Goal: Task Accomplishment & Management: Manage account settings

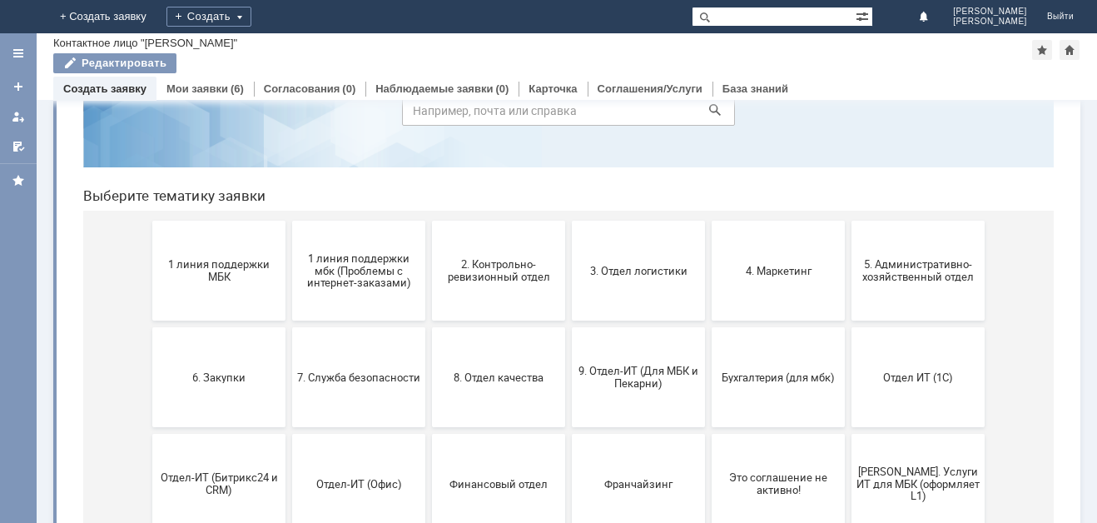
scroll to position [96, 0]
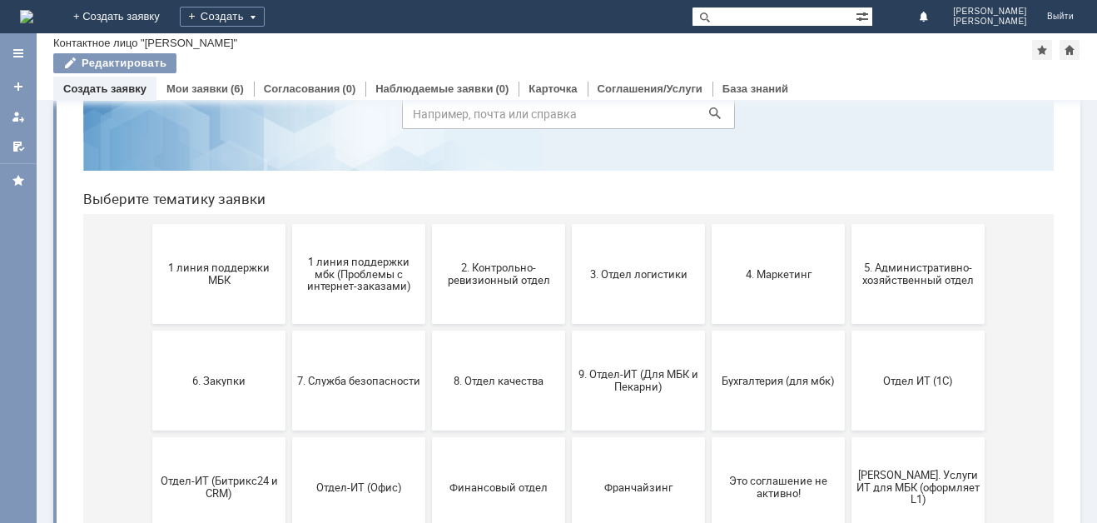
click at [33, 22] on img at bounding box center [26, 16] width 13 height 13
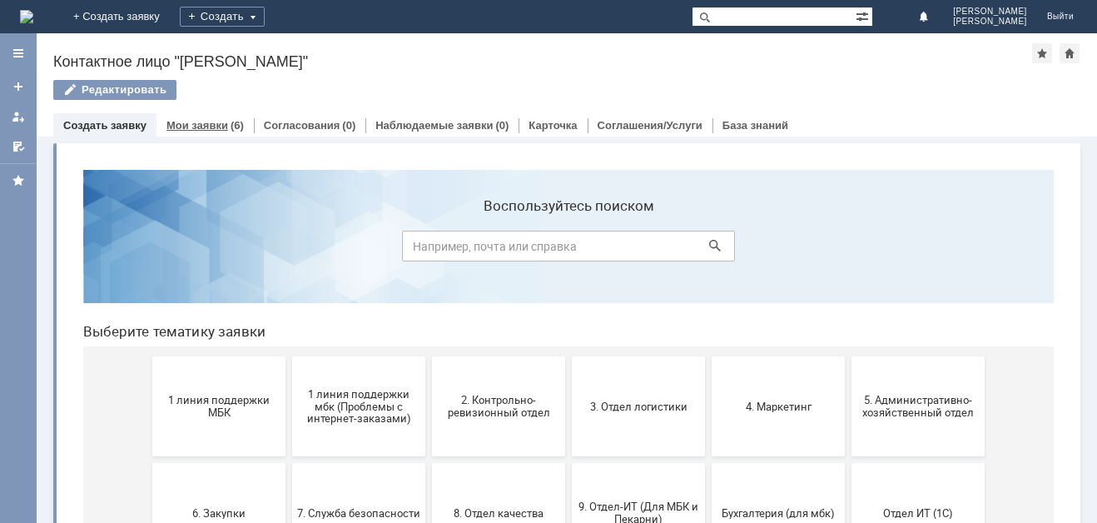
click at [181, 124] on link "Мои заявки" at bounding box center [197, 125] width 62 height 12
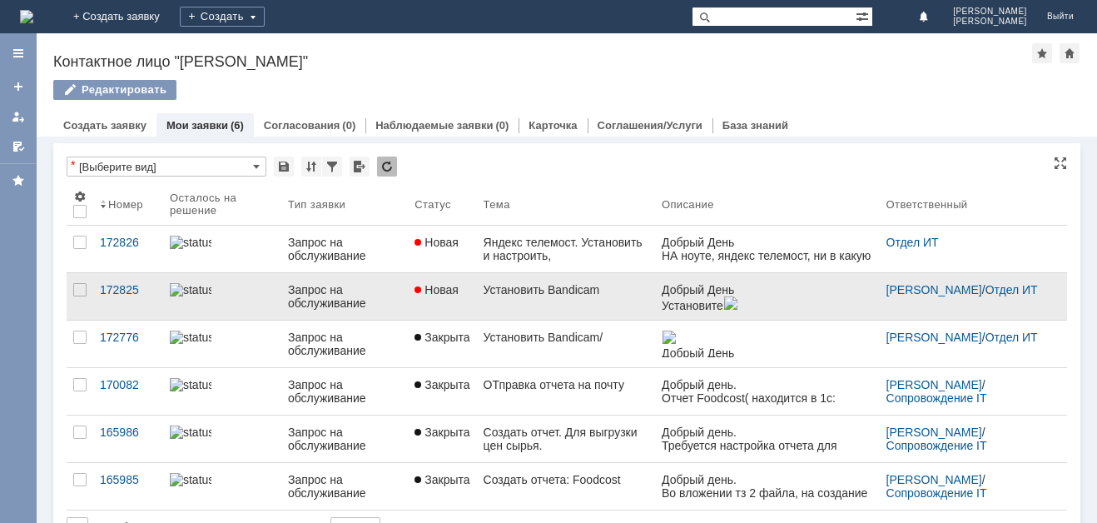
click at [271, 296] on div at bounding box center [222, 289] width 105 height 13
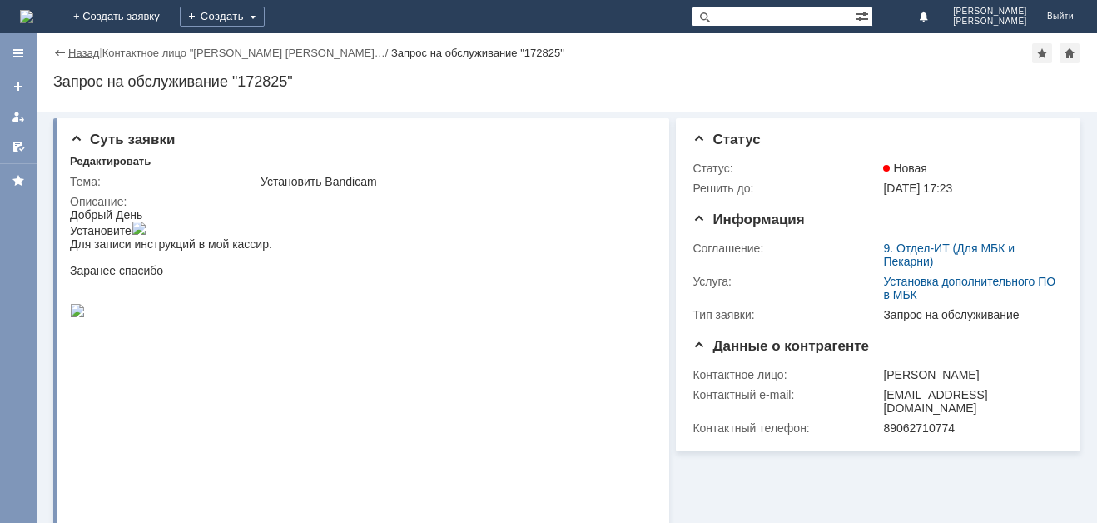
click at [72, 57] on link "Назад" at bounding box center [83, 53] width 31 height 12
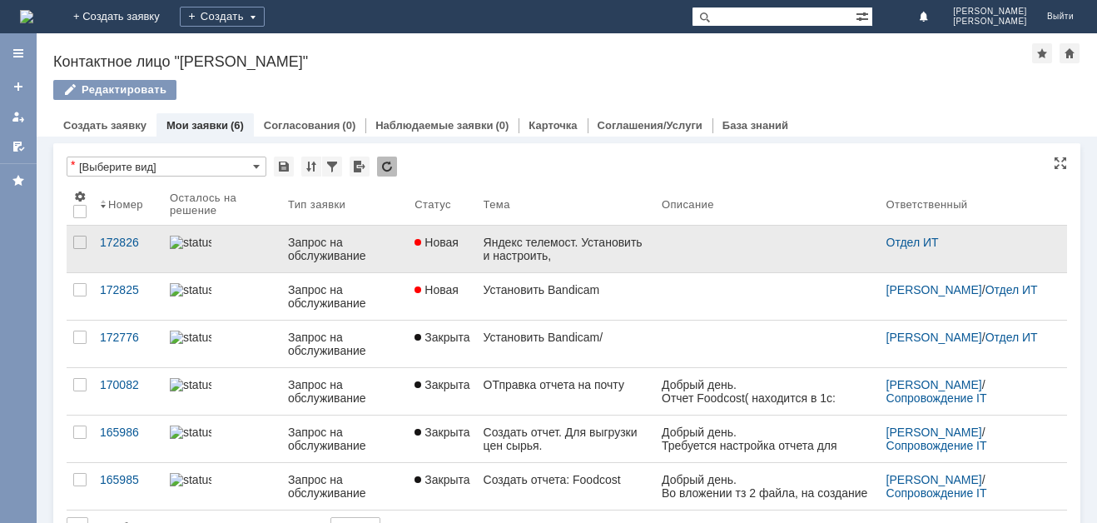
click at [227, 249] on div at bounding box center [222, 242] width 105 height 13
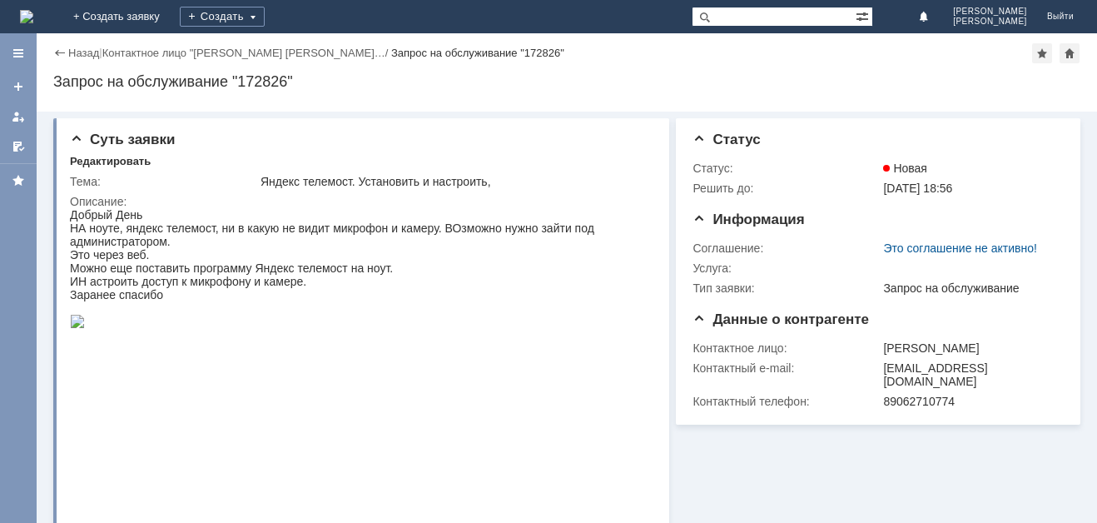
click at [67, 54] on div "Назад" at bounding box center [76, 53] width 46 height 12
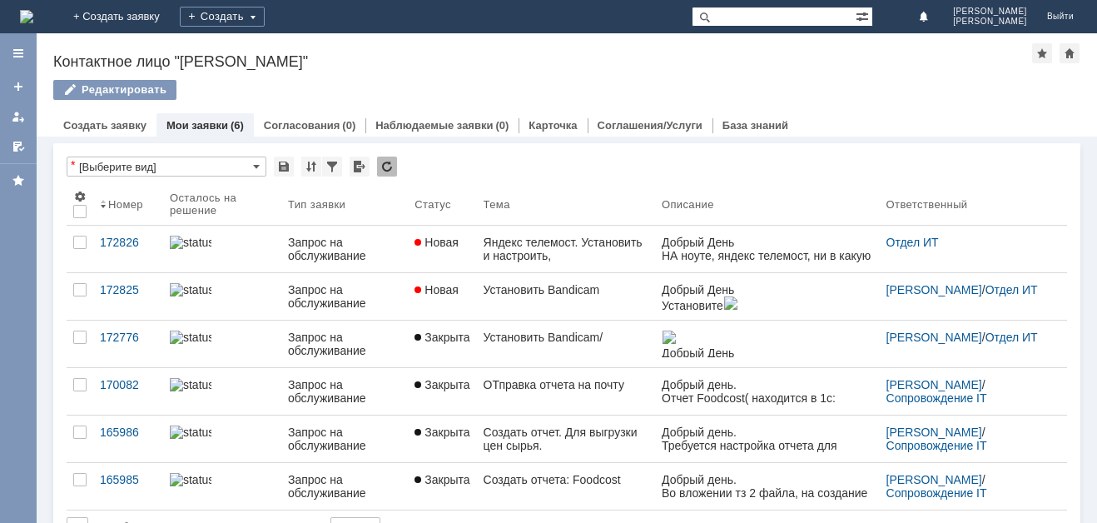
click at [434, 60] on div "Контактное лицо "[PERSON_NAME]"" at bounding box center [542, 61] width 979 height 17
